Goal: Information Seeking & Learning: Find specific page/section

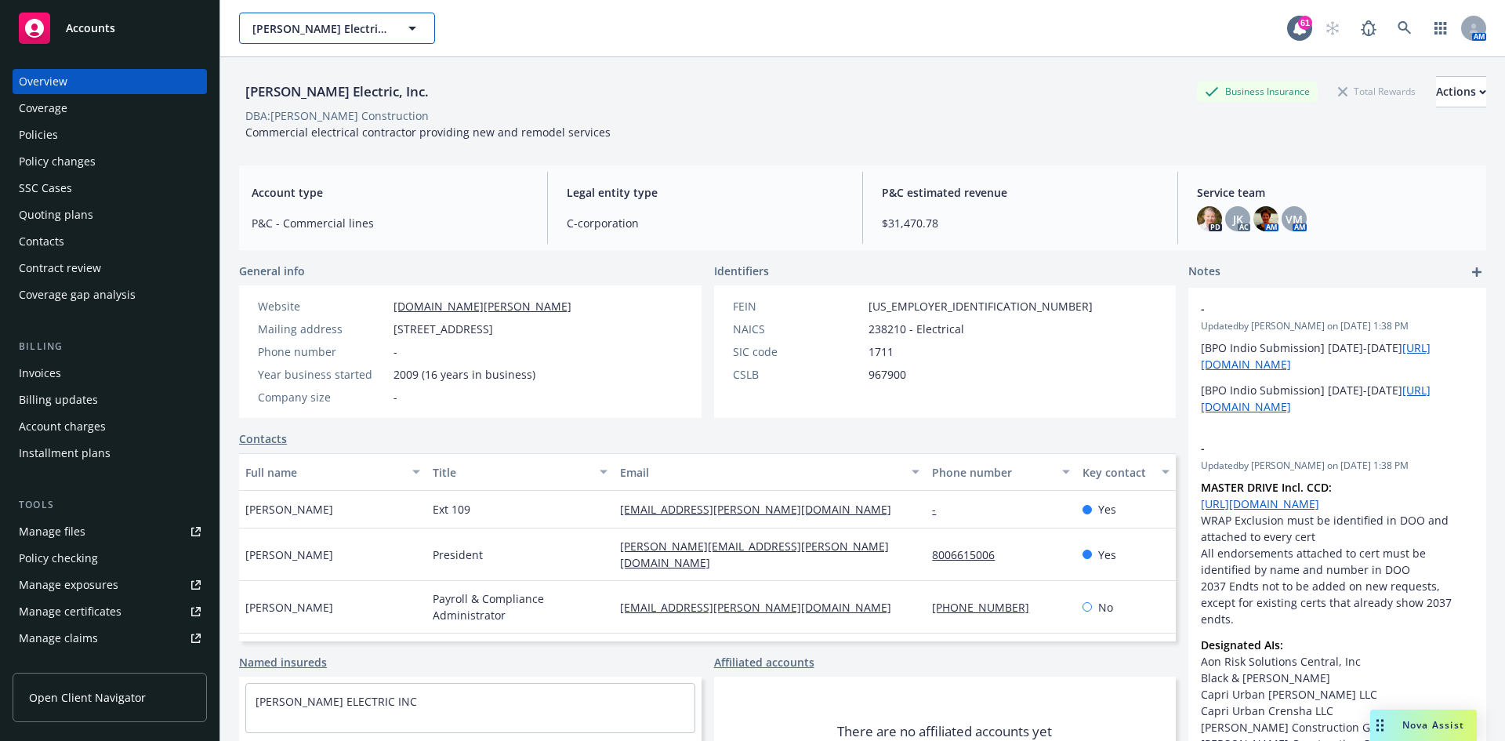
click at [331, 27] on span "RBT Electric, Inc." at bounding box center [320, 28] width 136 height 16
type input "h"
click at [366, 20] on span "RBT Electric, Inc." at bounding box center [320, 28] width 136 height 16
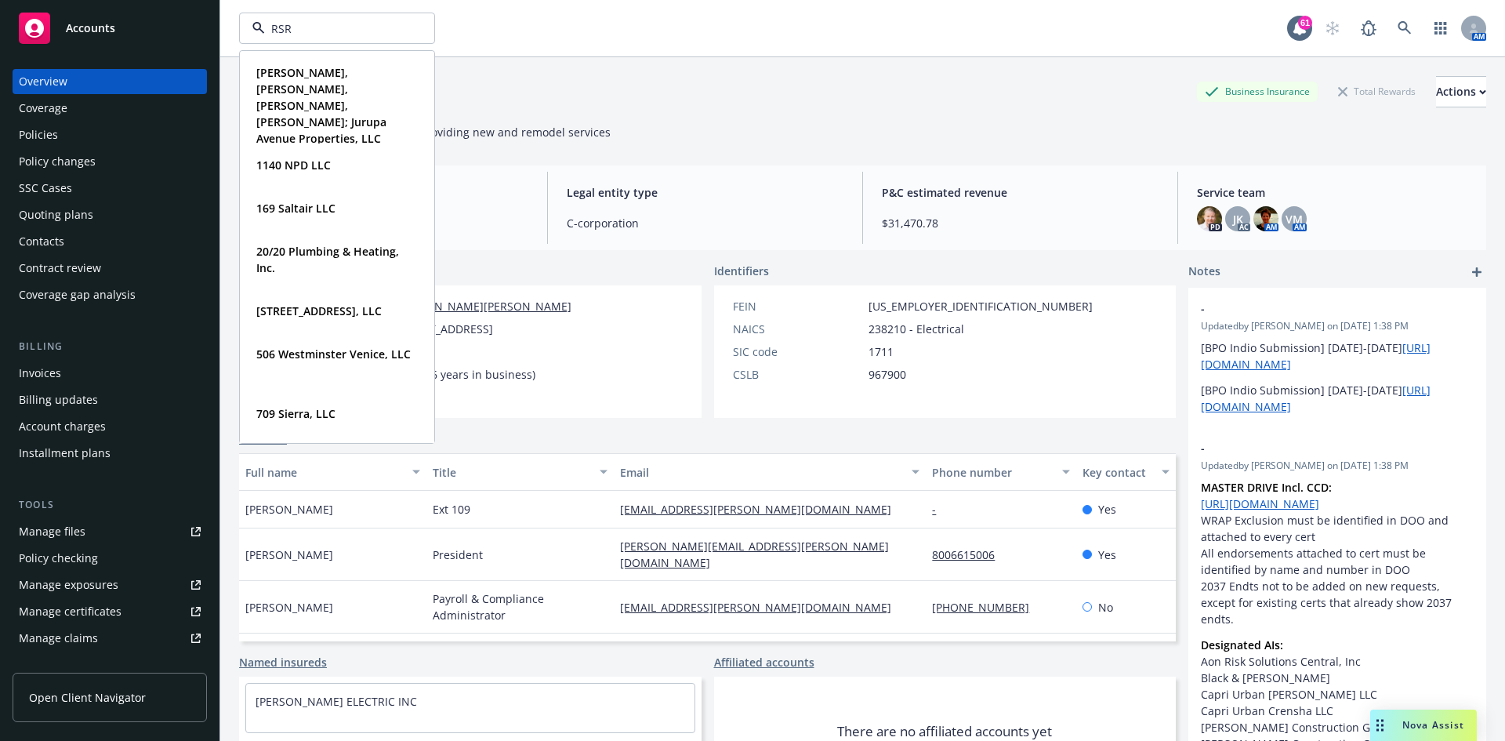
type input "RSR"
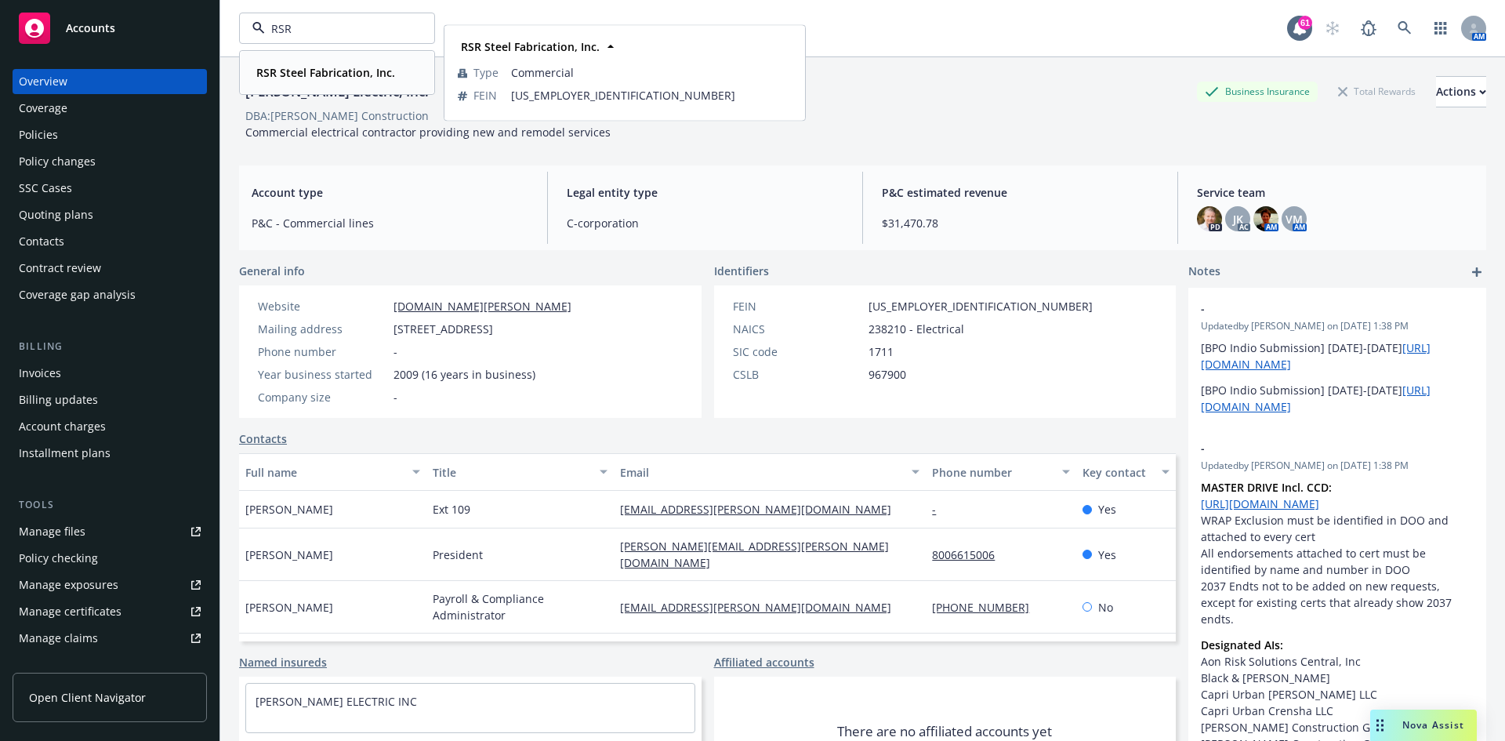
click at [365, 78] on strong "RSR Steel Fabrication, Inc." at bounding box center [325, 72] width 139 height 15
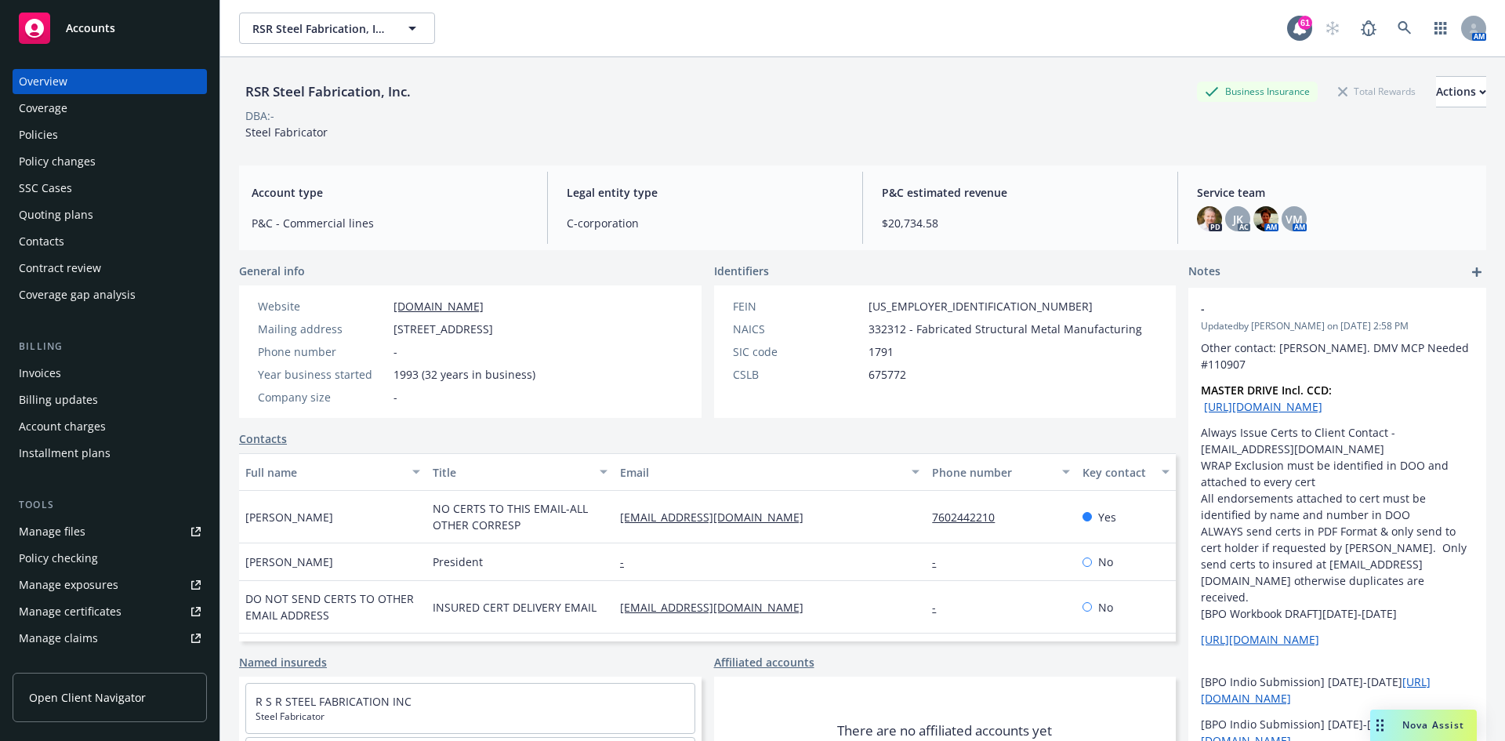
click at [53, 143] on div "Policies" at bounding box center [38, 134] width 39 height 25
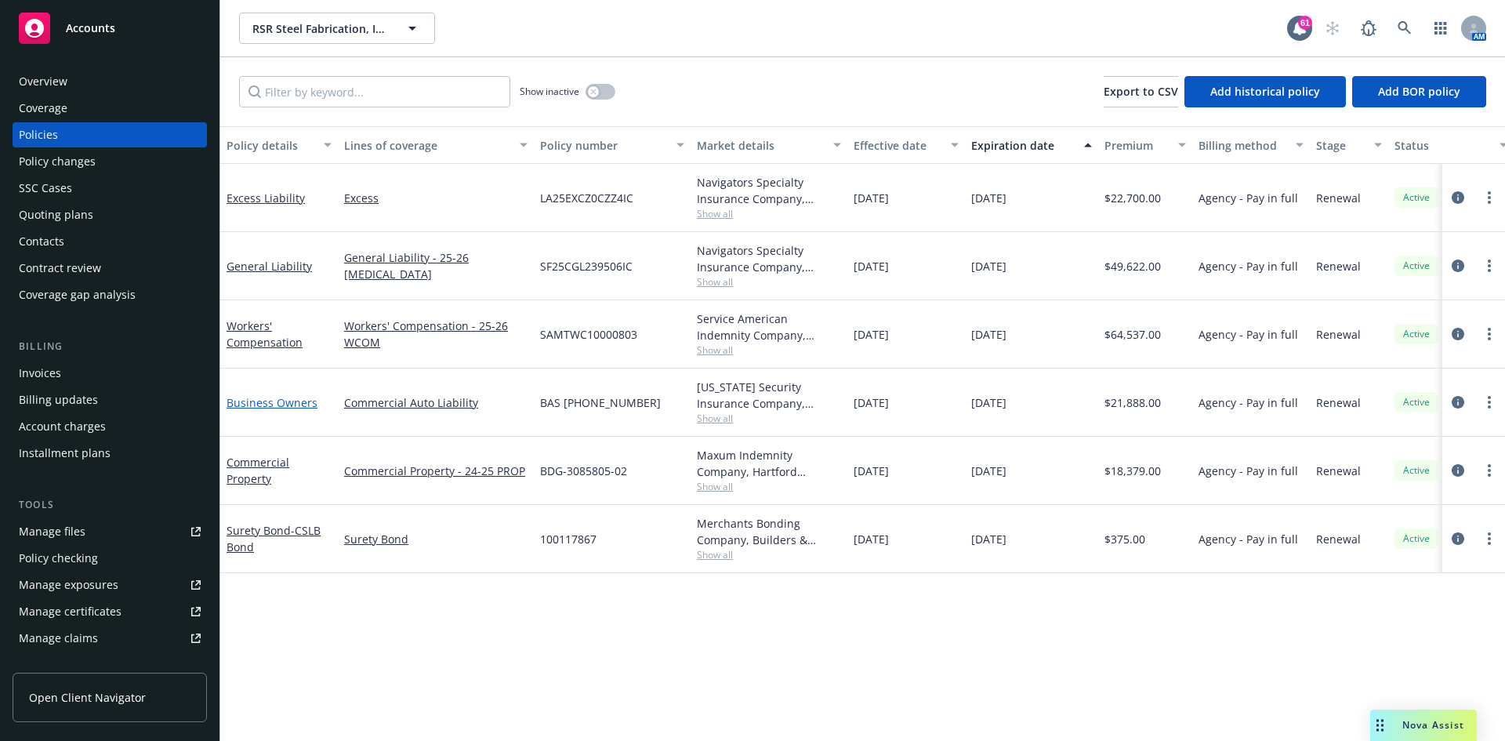
click at [294, 404] on link "Business Owners" at bounding box center [271, 402] width 91 height 15
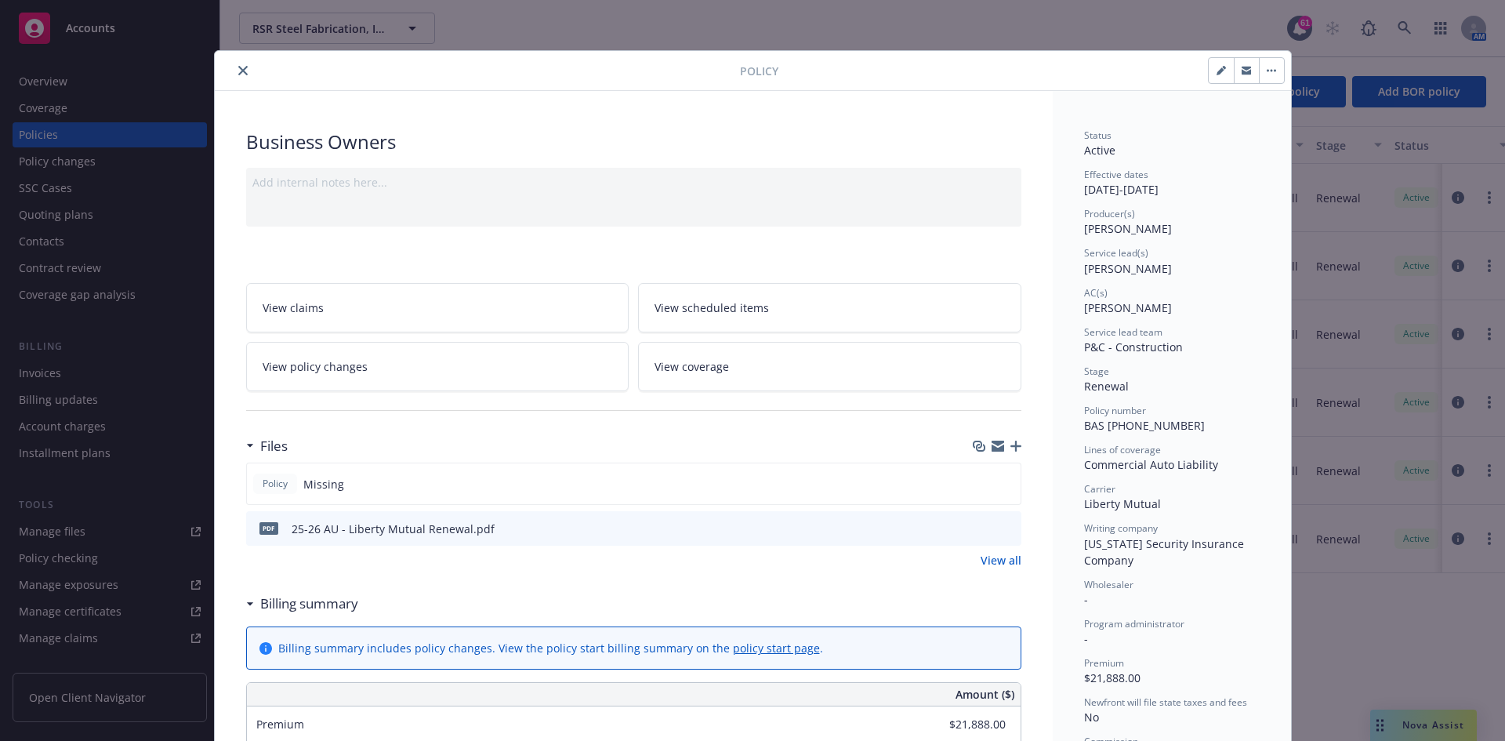
click at [236, 77] on button "close" at bounding box center [243, 70] width 19 height 19
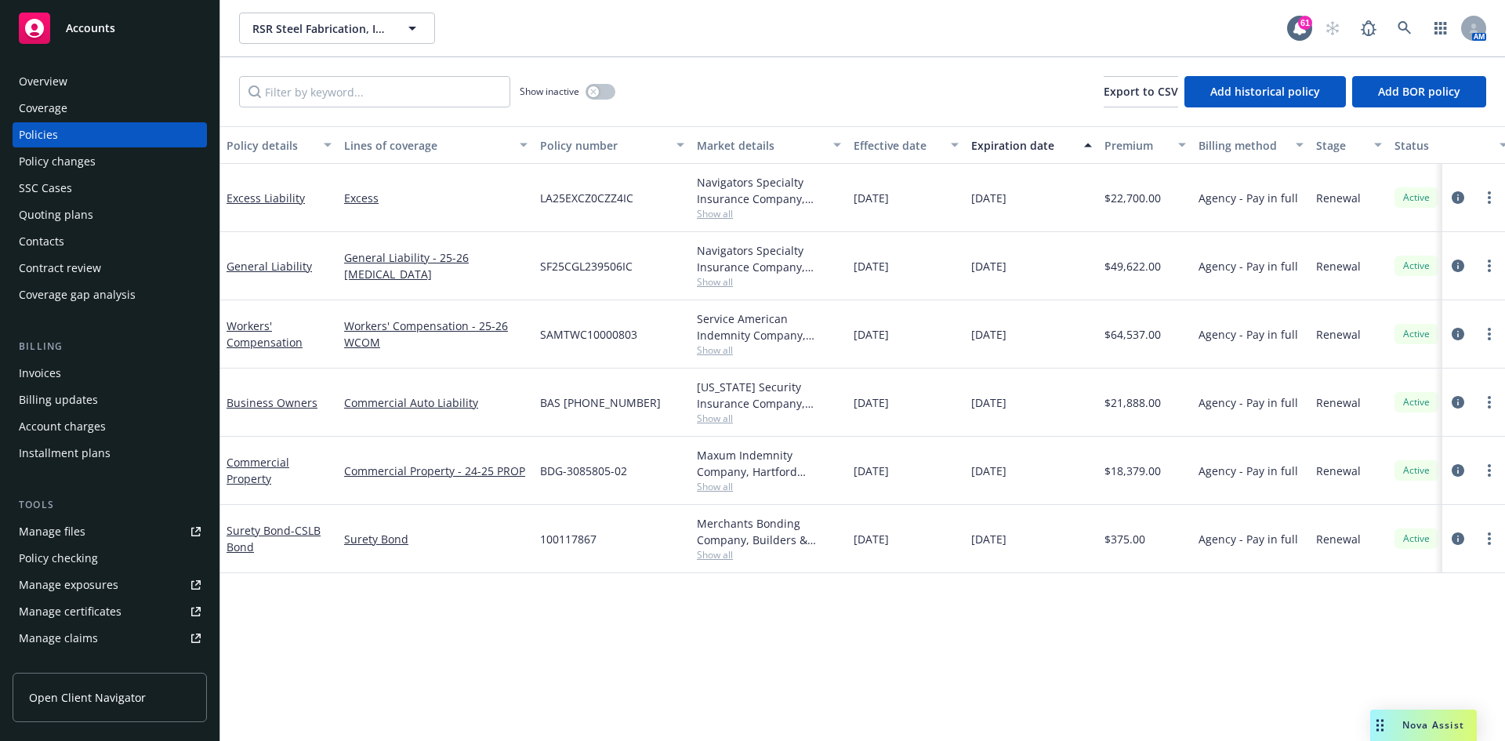
click at [87, 540] on link "Manage files" at bounding box center [110, 531] width 194 height 25
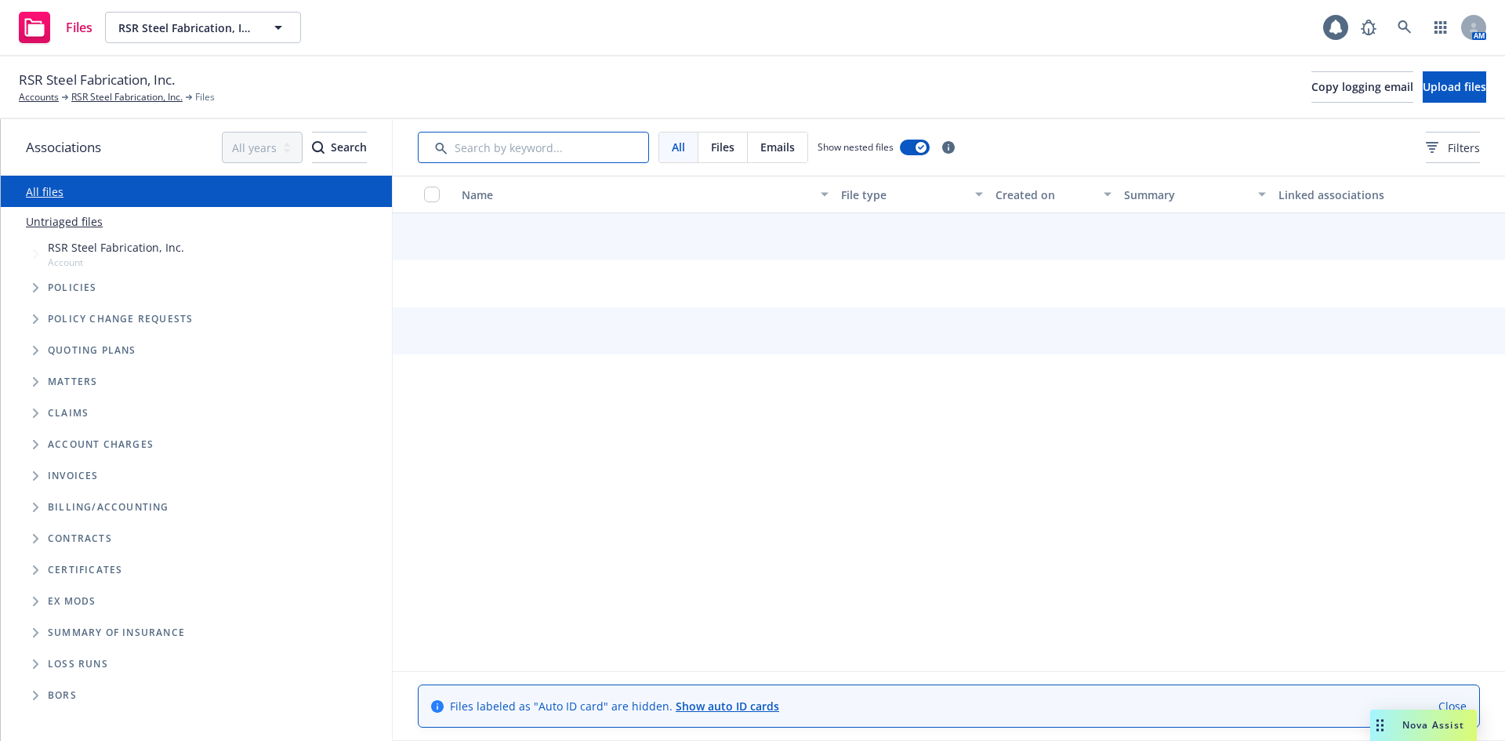
click at [555, 151] on input "Search by keyword..." at bounding box center [533, 147] width 231 height 31
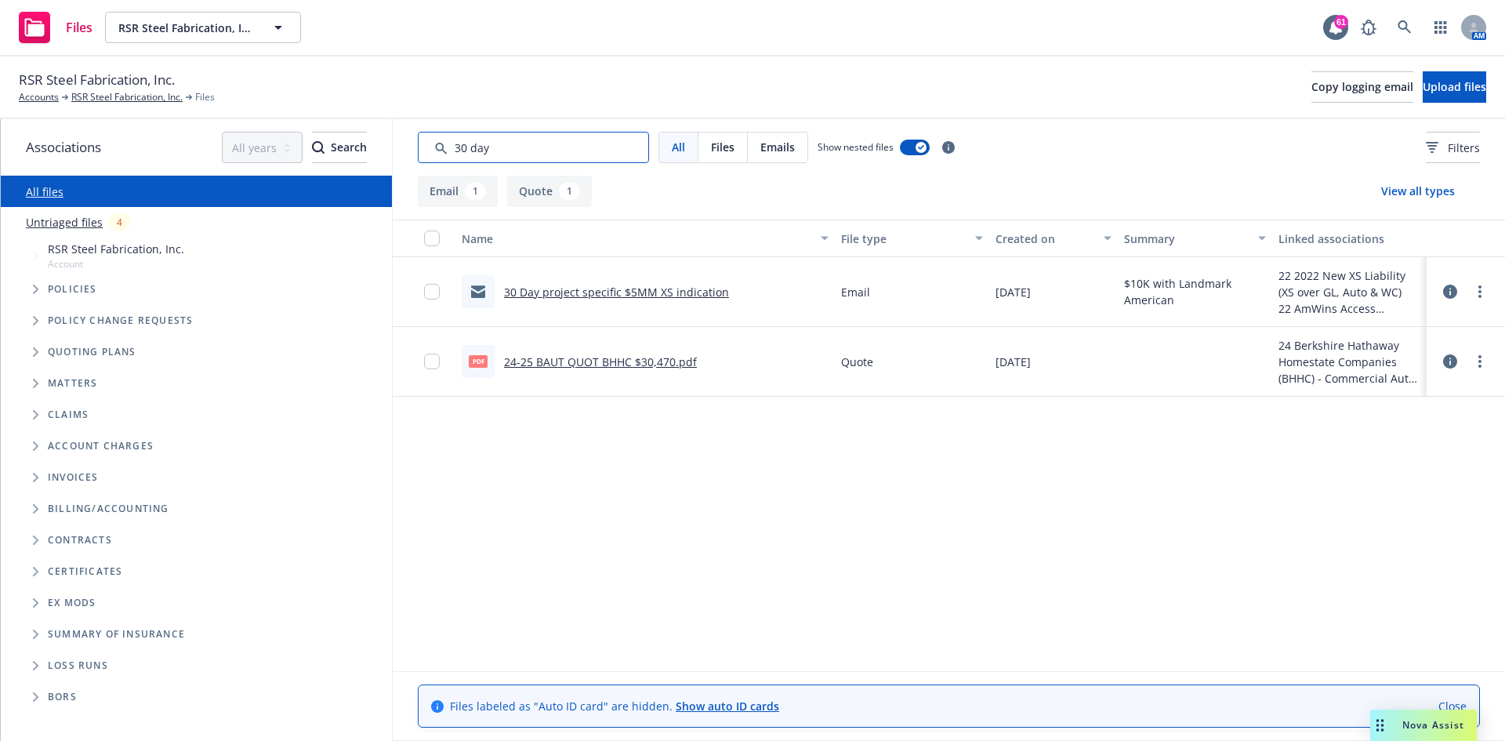
drag, startPoint x: 541, startPoint y: 150, endPoint x: 114, endPoint y: 118, distance: 428.3
click at [114, 118] on div "RSR Steel Fabrication, Inc. Accounts RSR Steel Fabrication, Inc. Files Copy log…" at bounding box center [752, 398] width 1505 height 684
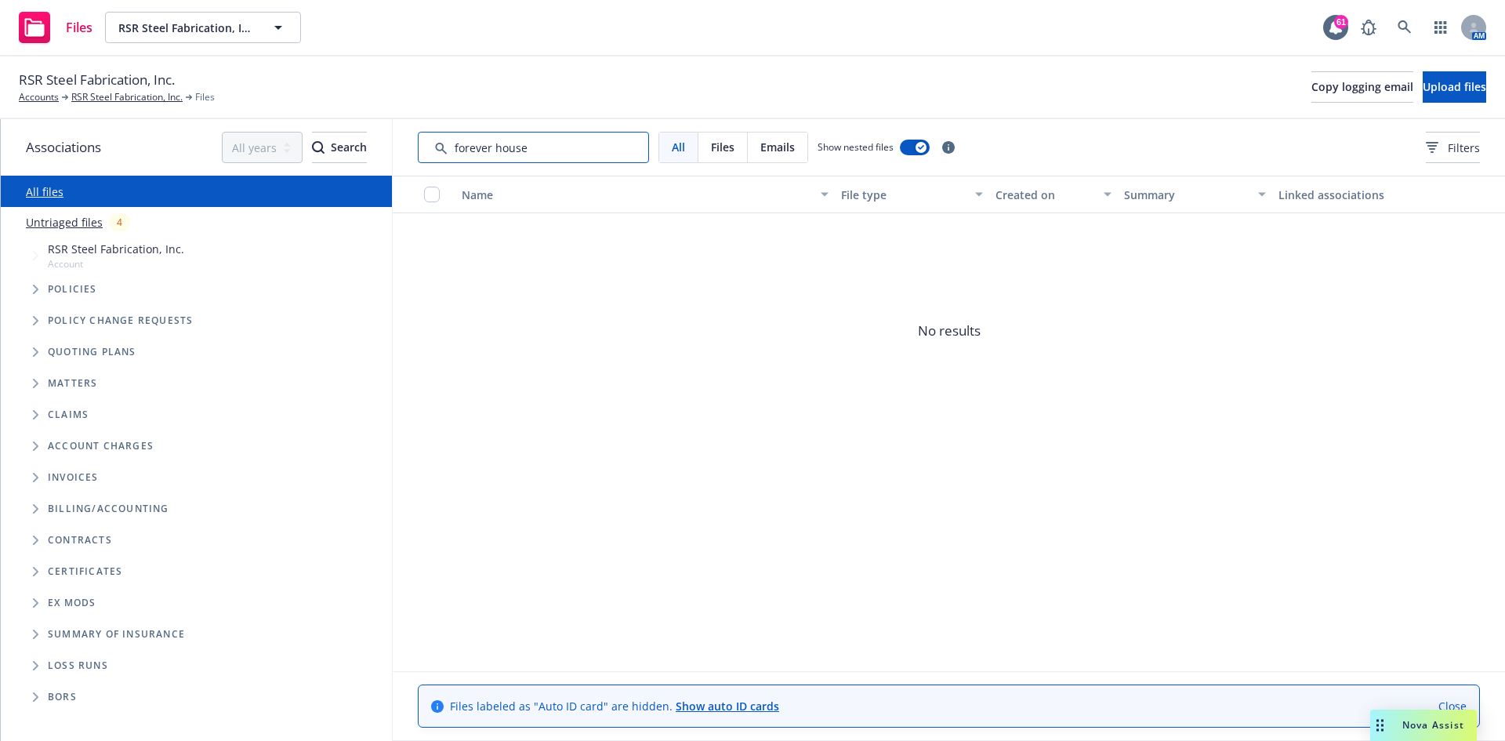
type input "forever house"
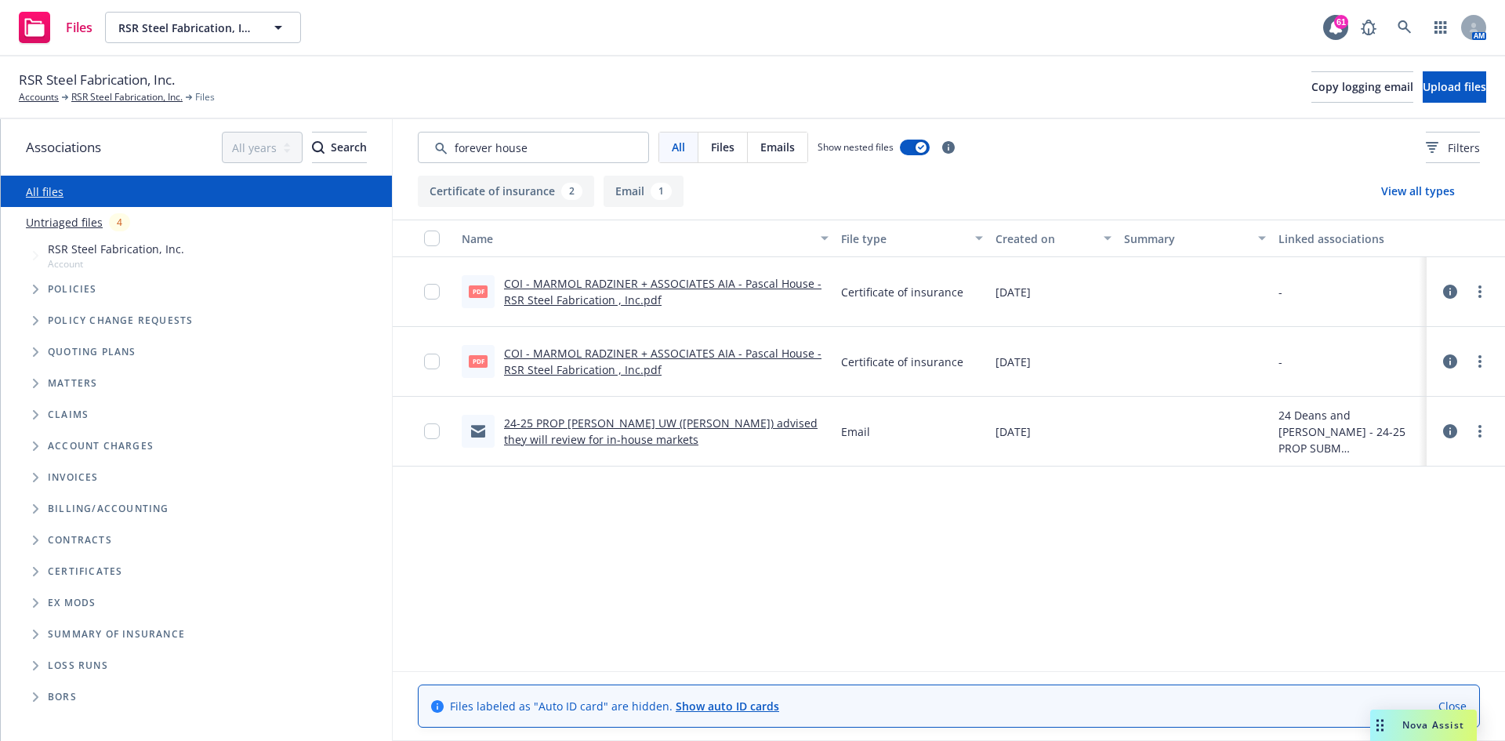
click at [563, 368] on link "COI - MARMOL RADZINER + ASSOCIATES AIA - Pascal House - RSR Steel Fabrication ,…" at bounding box center [662, 361] width 317 height 31
click at [125, 94] on link "RSR Steel Fabrication, Inc." at bounding box center [126, 97] width 111 height 14
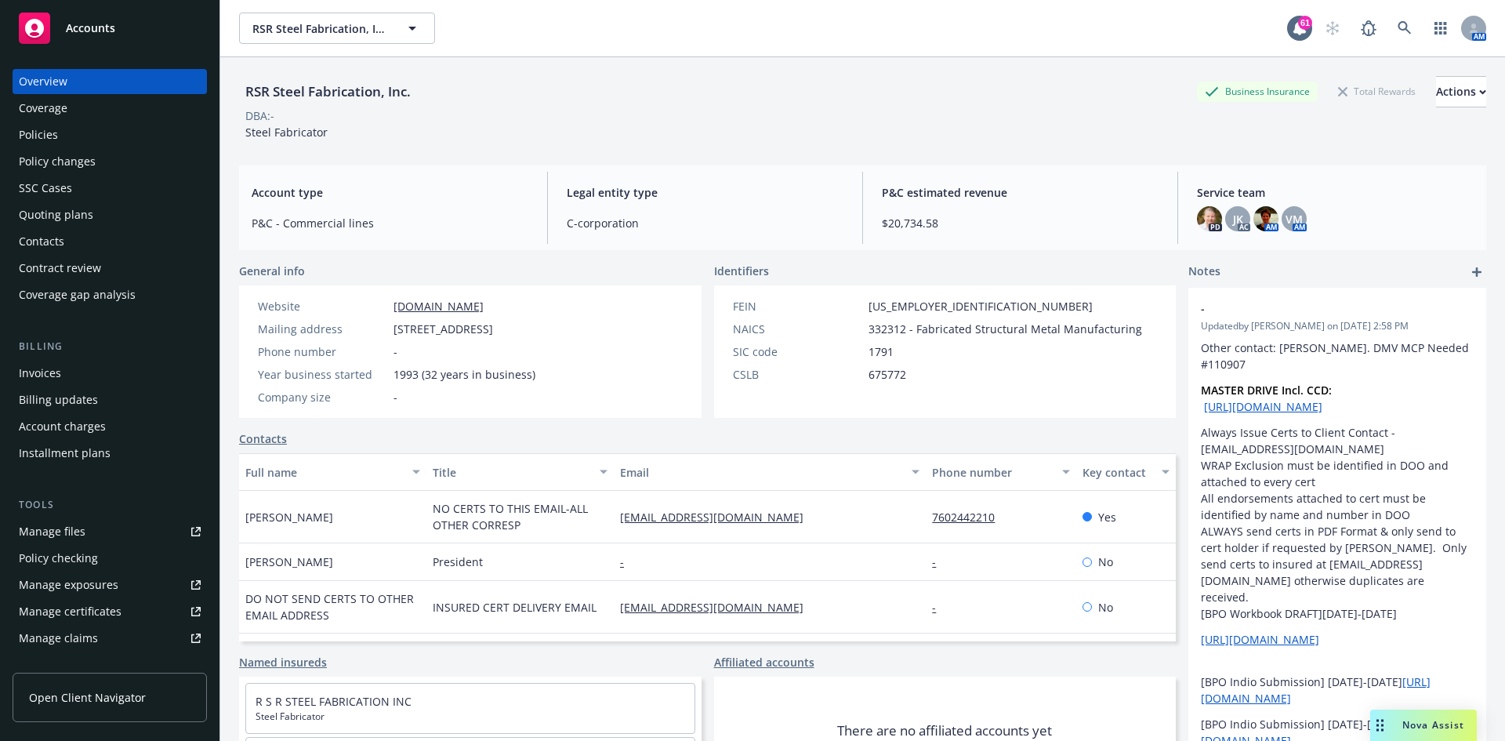
click at [51, 136] on div "Policies" at bounding box center [38, 134] width 39 height 25
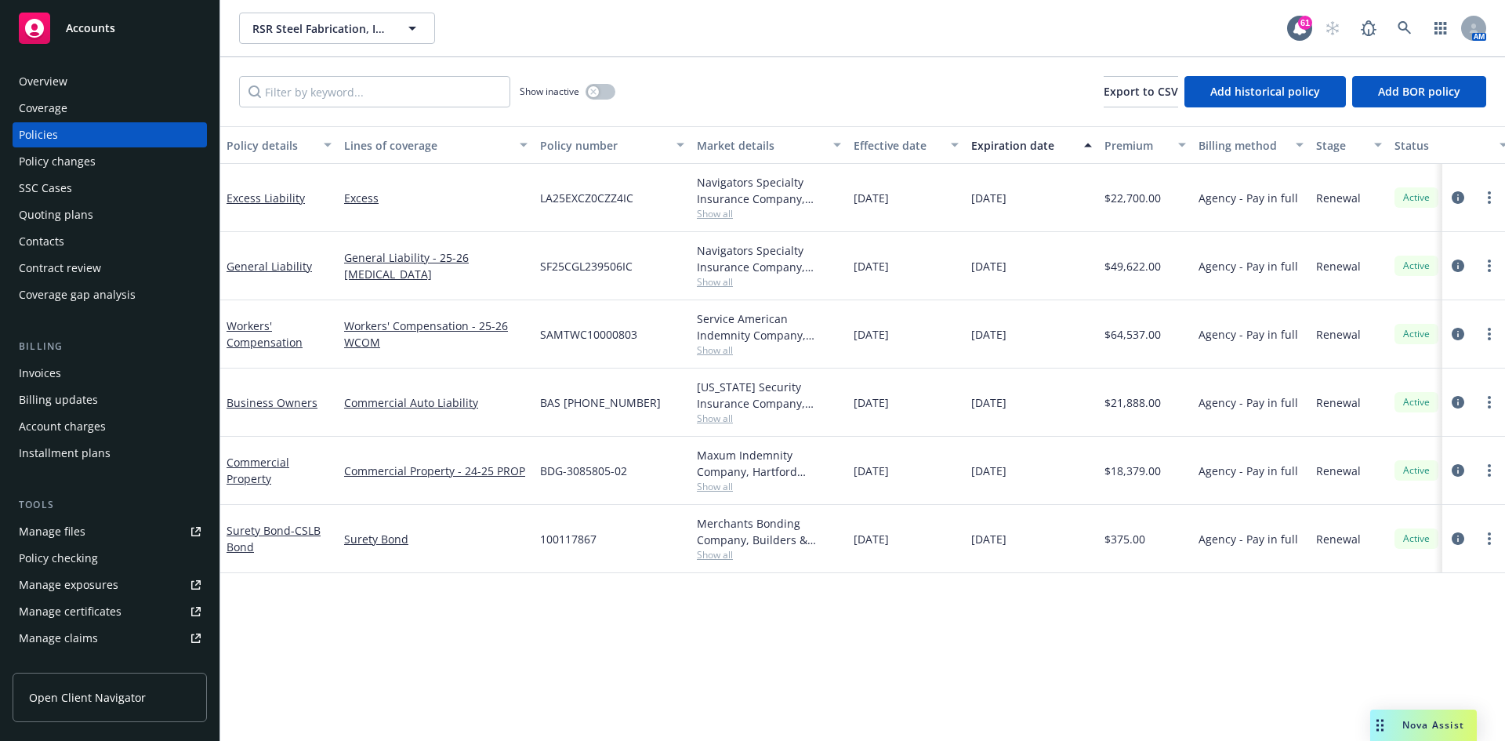
click at [275, 410] on div "Business Owners" at bounding box center [278, 402] width 105 height 16
click at [279, 404] on link "Business Owners" at bounding box center [271, 402] width 91 height 15
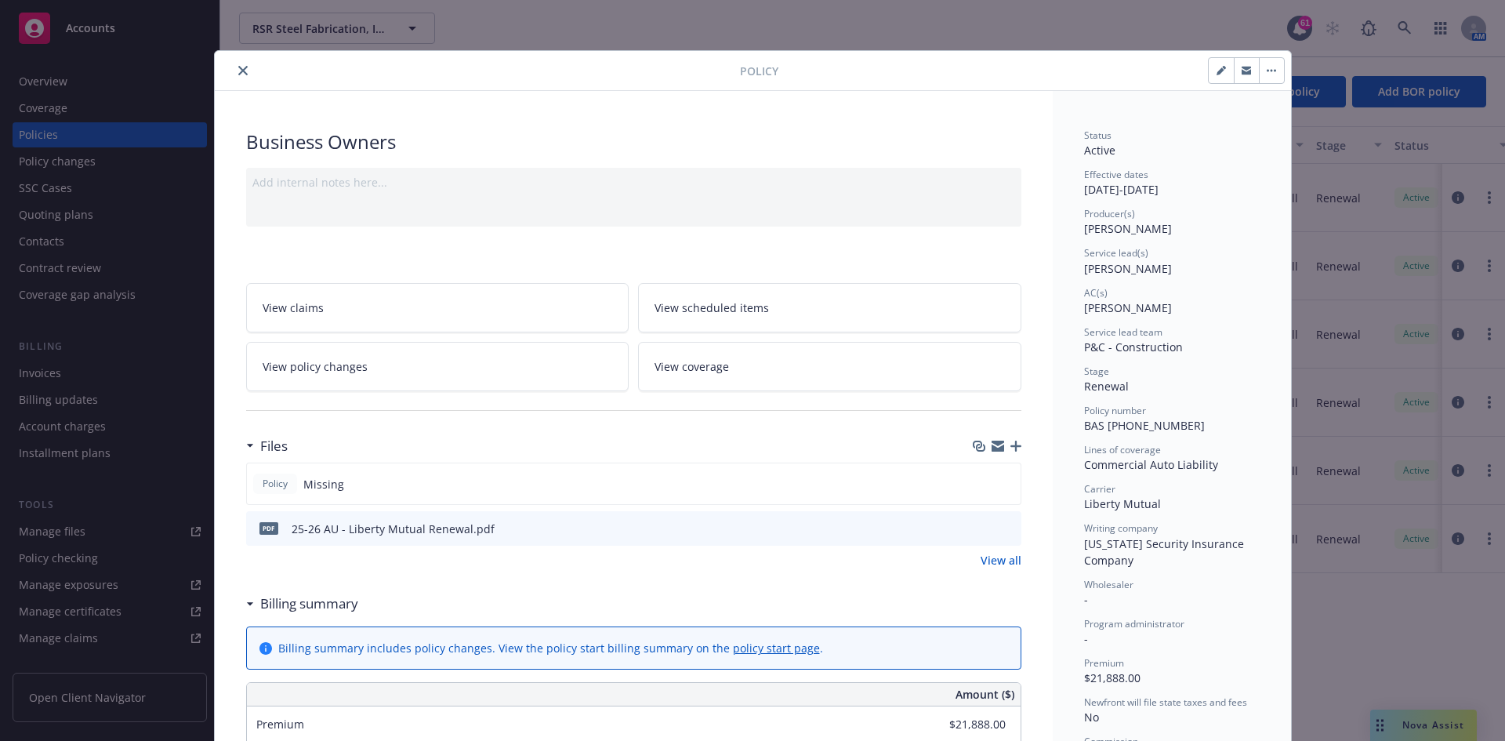
click at [1005, 534] on button at bounding box center [1008, 528] width 14 height 16
click at [1005, 526] on icon "preview file" at bounding box center [1006, 527] width 14 height 11
click at [221, 64] on div at bounding box center [480, 70] width 519 height 19
drag, startPoint x: 246, startPoint y: 64, endPoint x: 239, endPoint y: 73, distance: 11.1
click at [247, 64] on div at bounding box center [480, 70] width 519 height 19
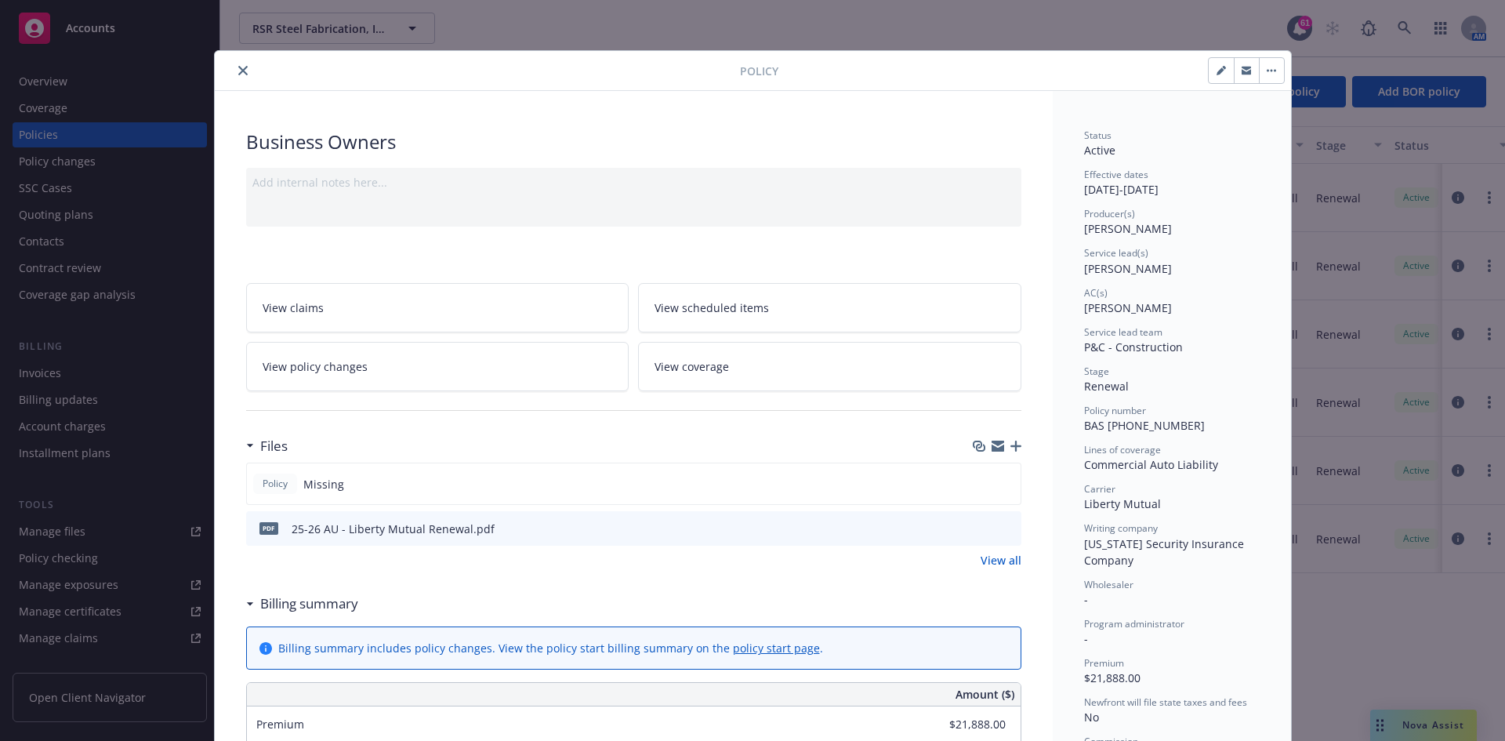
click at [238, 72] on icon "close" at bounding box center [242, 70] width 9 height 9
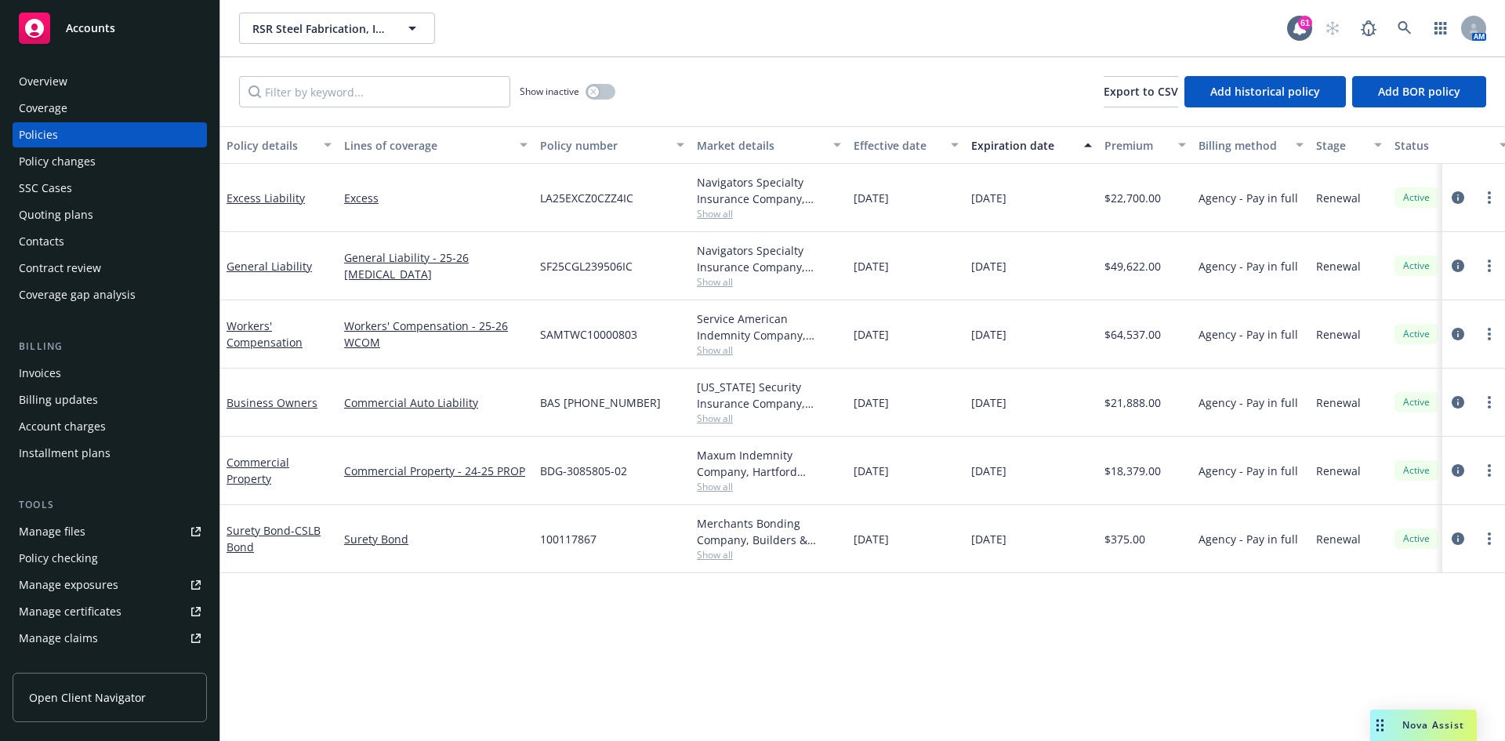
click at [98, 535] on link "Manage files" at bounding box center [110, 531] width 194 height 25
